Goal: Information Seeking & Learning: Understand process/instructions

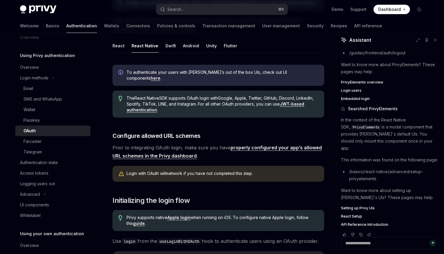
scroll to position [8, 0]
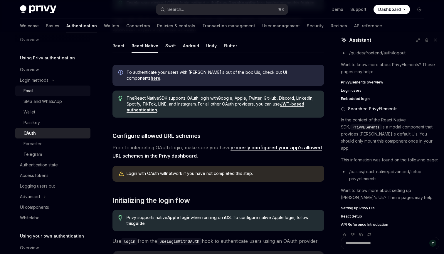
click at [34, 93] on div "Email" at bounding box center [55, 90] width 63 height 7
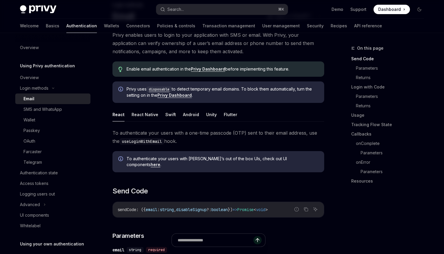
scroll to position [45, 0]
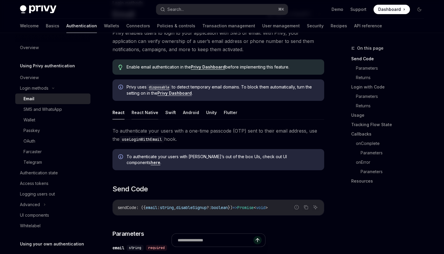
click at [138, 116] on button "React Native" at bounding box center [145, 112] width 27 height 14
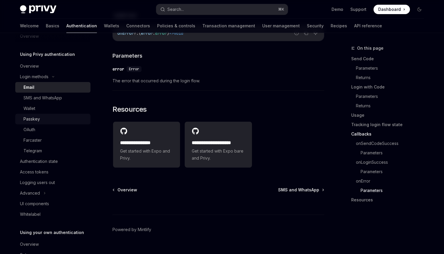
scroll to position [13, 0]
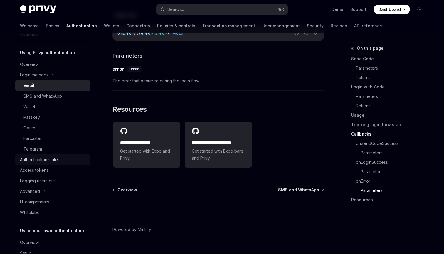
click at [53, 162] on div "Authentication state" at bounding box center [39, 159] width 38 height 7
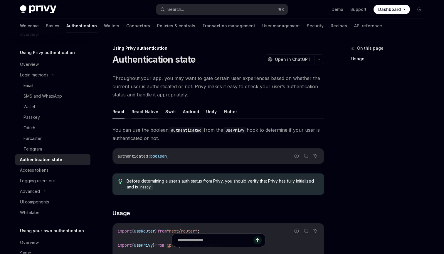
click at [145, 115] on button "React Native" at bounding box center [145, 112] width 27 height 14
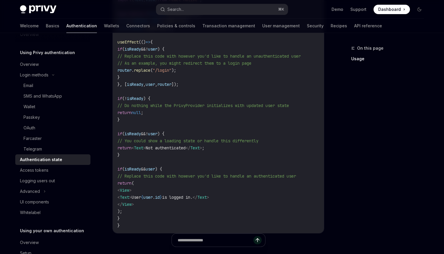
scroll to position [213, 0]
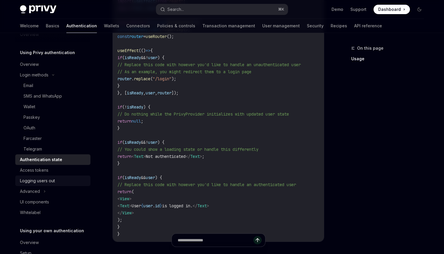
click at [46, 184] on link "Logging users out" at bounding box center [52, 180] width 75 height 11
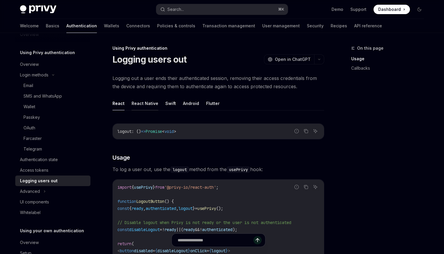
click at [143, 106] on button "React Native" at bounding box center [145, 103] width 27 height 14
type textarea "*"
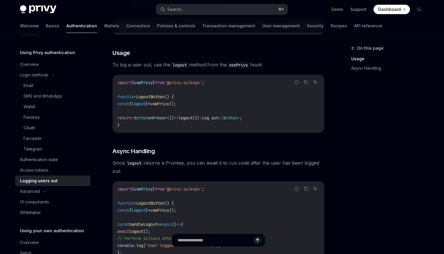
scroll to position [97, 0]
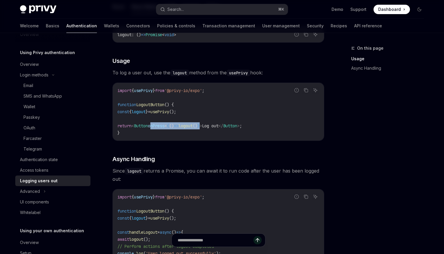
drag, startPoint x: 160, startPoint y: 125, endPoint x: 219, endPoint y: 124, distance: 59.1
click at [219, 124] on span "return < Button onPress = { () => logout () } > Log out </ Button > ;" at bounding box center [180, 125] width 125 height 5
copy span "onPress = { () => logout () }"
drag, startPoint x: 140, startPoint y: 125, endPoint x: 261, endPoint y: 126, distance: 121.4
click at [242, 126] on span "return < Button onPress = { () => logout () } > Log out </ Button > ;" at bounding box center [180, 125] width 125 height 5
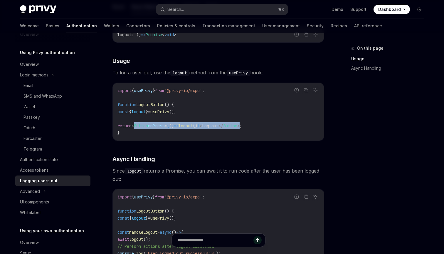
copy span "< Button onPress = { () => logout () } > Log out </ Button >"
click at [184, 133] on code "import { usePrivy } from '@privy-io/expo' ; function LogoutButton () { const { …" at bounding box center [219, 111] width 202 height 49
drag, startPoint x: 160, startPoint y: 126, endPoint x: 218, endPoint y: 127, distance: 57.3
click at [218, 127] on span "return < Button onPress = { () => logout () } > Log out </ Button > ;" at bounding box center [180, 125] width 125 height 5
copy span "onPress = { () => logout () }"
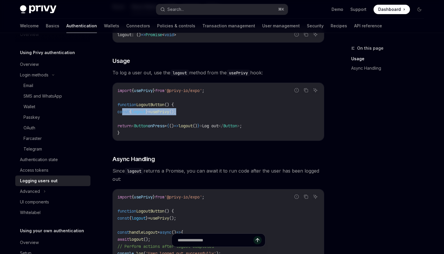
drag, startPoint x: 122, startPoint y: 112, endPoint x: 205, endPoint y: 112, distance: 82.9
click at [205, 112] on code "import { usePrivy } from '@privy-io/expo' ; function LogoutButton () { const { …" at bounding box center [219, 111] width 202 height 49
copy span "const { logout } = usePrivy ();"
click at [180, 88] on span "'@privy-io/expo'" at bounding box center [184, 90] width 38 height 5
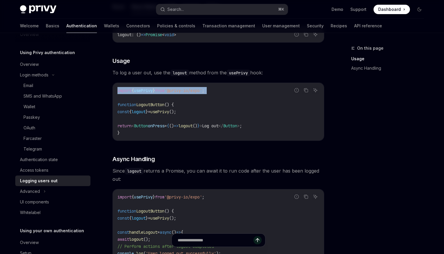
click at [180, 88] on span "'@privy-io/expo'" at bounding box center [184, 90] width 38 height 5
copy code "import { usePrivy } from '@privy-io/expo' ;"
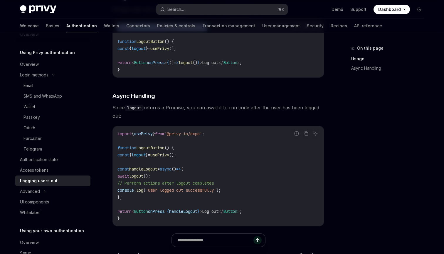
scroll to position [161, 0]
drag, startPoint x: 128, startPoint y: 196, endPoint x: 109, endPoint y: 169, distance: 33.2
click at [109, 169] on div "Using Privy authentication Logging users out OpenAI Open in ChatGPT OpenAI Open…" at bounding box center [163, 107] width 324 height 446
copy code "const handleLogout = async () => { await logout (); // Perform actions after lo…"
click at [197, 210] on span "handleLogout" at bounding box center [183, 210] width 28 height 5
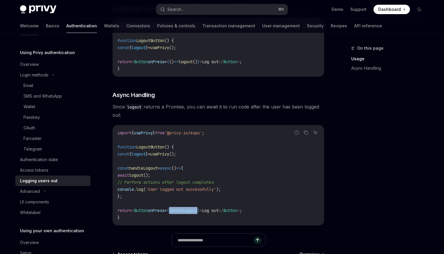
click at [197, 210] on span "handleLogout" at bounding box center [183, 210] width 28 height 5
copy span "handleLogout"
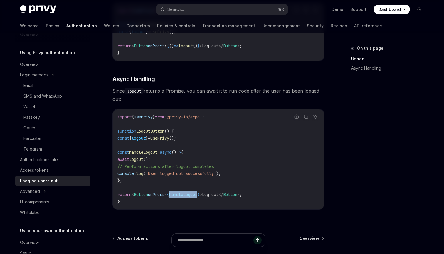
scroll to position [177, 0]
click at [43, 162] on div "Authentication state" at bounding box center [39, 159] width 38 height 7
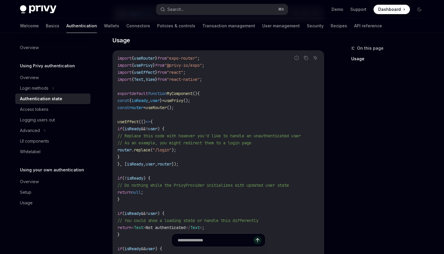
scroll to position [141, 0]
click at [306, 58] on icon "Copy the contents from the code block" at bounding box center [306, 58] width 5 height 5
click at [50, 87] on div "Login methods" at bounding box center [52, 88] width 75 height 11
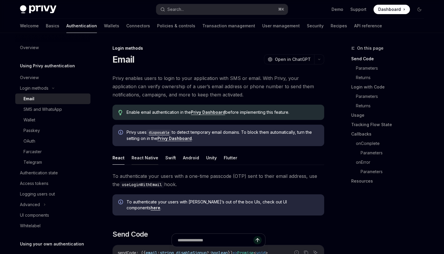
click at [138, 159] on button "React Native" at bounding box center [145, 158] width 27 height 14
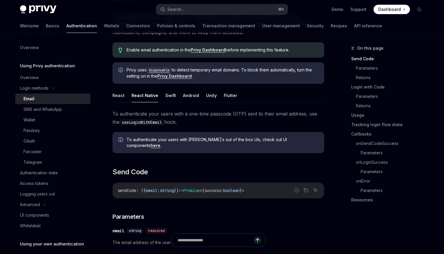
scroll to position [58, 0]
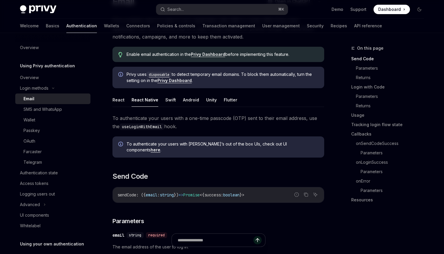
click at [160, 147] on link "here" at bounding box center [156, 149] width 10 height 5
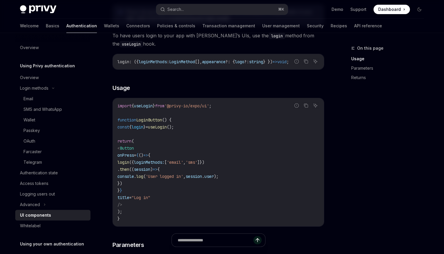
scroll to position [374, 0]
drag, startPoint x: 143, startPoint y: 207, endPoint x: 103, endPoint y: 152, distance: 67.5
click at [103, 152] on div "Using Privy authentication UI components OpenAI Open in ChatGPT OpenAI Open in …" at bounding box center [163, 73] width 324 height 805
copy code "< Button onPress = { () => { login ({ loginMethods: [ 'email' , 'sms' ]}) . the…"
click at [167, 128] on span "useLogin" at bounding box center [157, 126] width 19 height 5
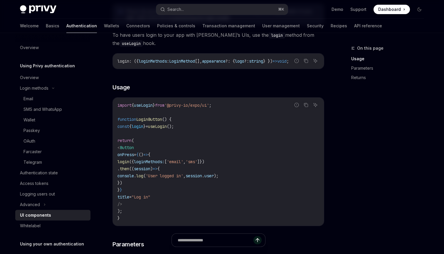
click at [167, 128] on span "useLogin" at bounding box center [157, 126] width 19 height 5
copy code "const { login } = useLogin ();"
click at [185, 140] on code "import { useLogin } from '@privy-io/expo/ui' ; function LoginButton () { const …" at bounding box center [219, 162] width 202 height 120
click at [48, 191] on div "Logging users out" at bounding box center [37, 193] width 35 height 7
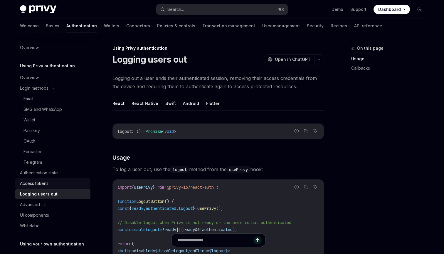
click at [48, 185] on div "Access tokens" at bounding box center [34, 183] width 29 height 7
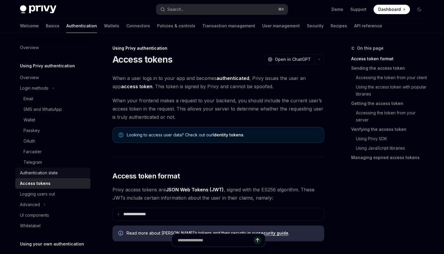
click at [49, 175] on div "Authentication state" at bounding box center [39, 172] width 38 height 7
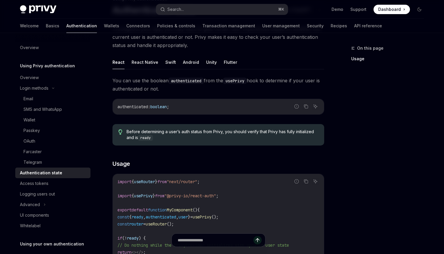
scroll to position [67, 0]
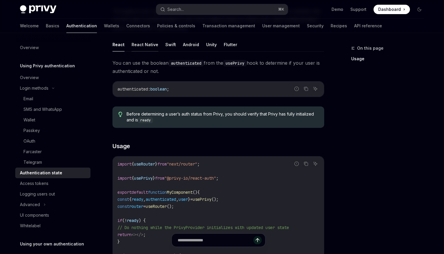
click at [154, 41] on button "React Native" at bounding box center [145, 45] width 27 height 14
type textarea "*"
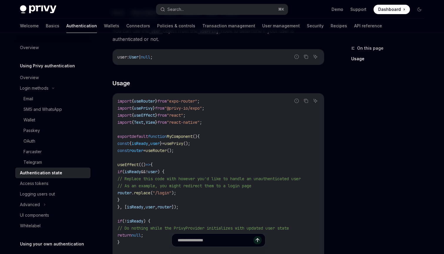
scroll to position [100, 0]
click at [183, 142] on span "usePrivy" at bounding box center [174, 142] width 19 height 5
click at [183, 143] on span "usePrivy" at bounding box center [174, 142] width 19 height 5
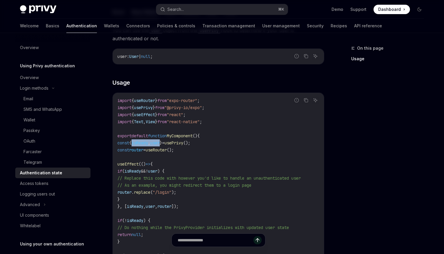
drag, startPoint x: 175, startPoint y: 141, endPoint x: 141, endPoint y: 142, distance: 33.5
click at [141, 142] on span "const { isReady , user } = usePrivy ();" at bounding box center [154, 142] width 73 height 5
copy span "isReady , user"
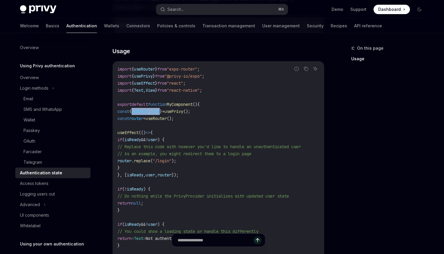
scroll to position [141, 0]
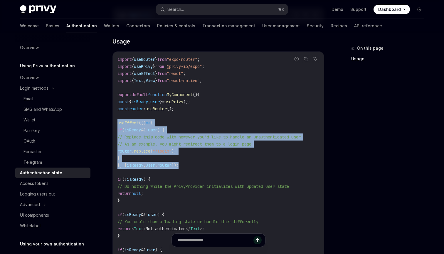
drag, startPoint x: 192, startPoint y: 166, endPoint x: 113, endPoint y: 125, distance: 89.9
click at [113, 125] on div "Report incorrect code Copy Ask AI import { useRouter } from "expo-router" ; imp…" at bounding box center [219, 182] width 212 height 263
copy code "useEffect (() => { if ( isReady && ! user ) { // Replace this code with however…"
